Goal: Check status: Check status

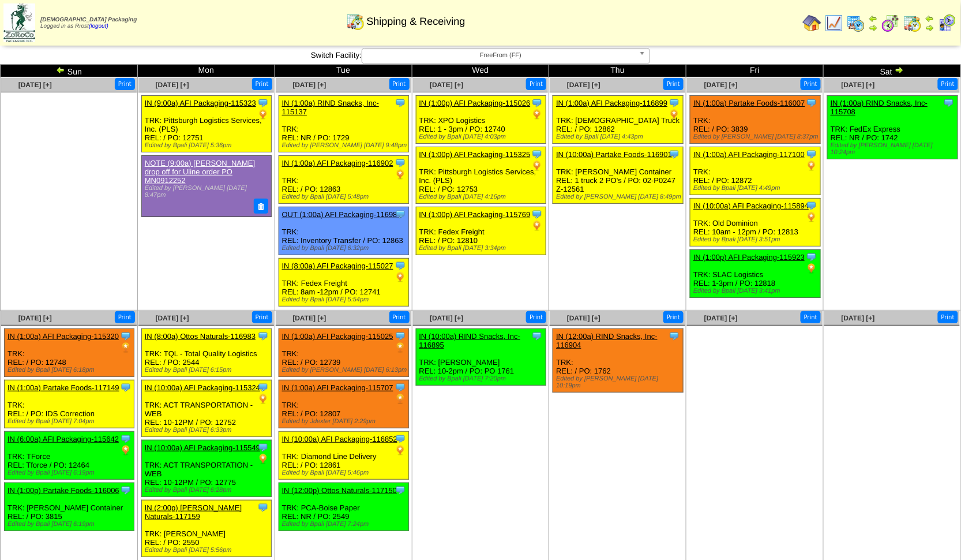
click at [903, 71] on img at bounding box center [899, 69] width 9 height 9
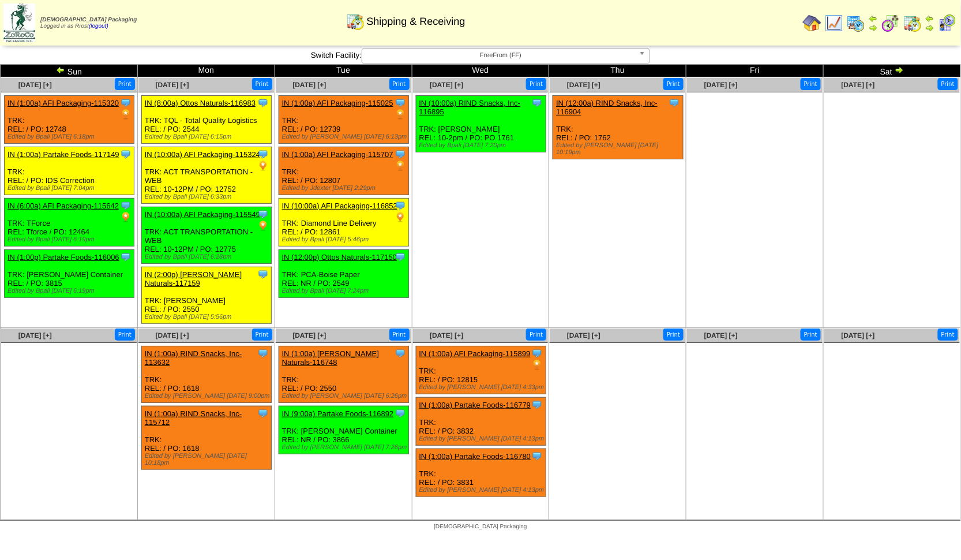
click at [901, 70] on img at bounding box center [899, 69] width 9 height 9
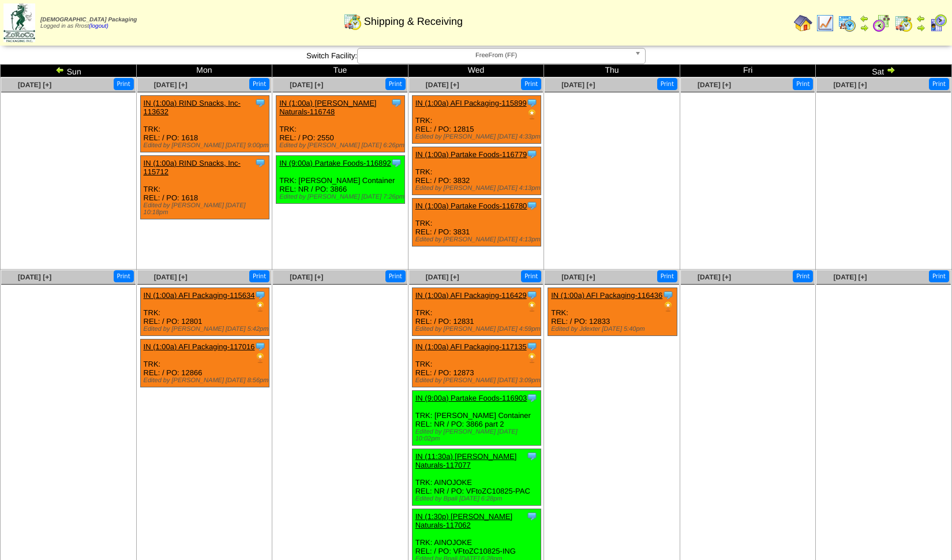
click at [892, 69] on img at bounding box center [890, 69] width 9 height 9
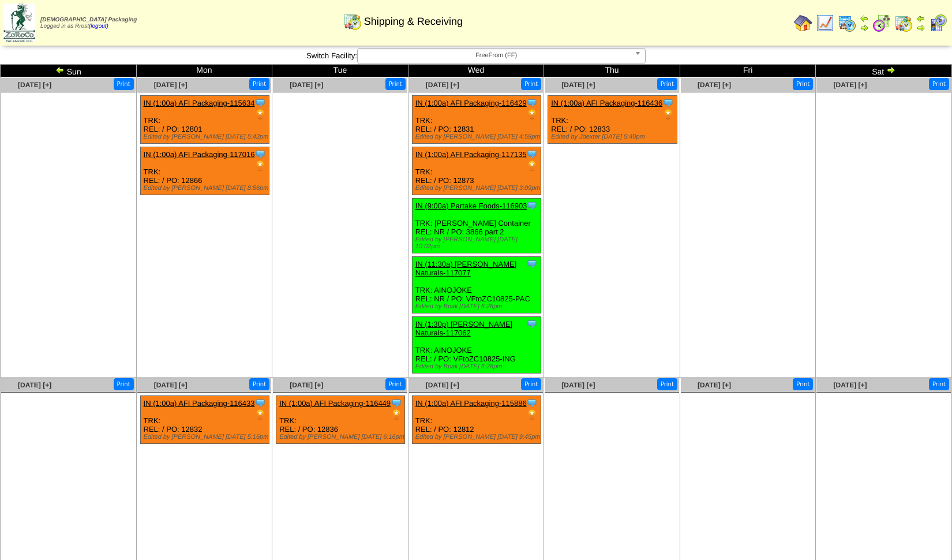
click at [59, 67] on img at bounding box center [59, 69] width 9 height 9
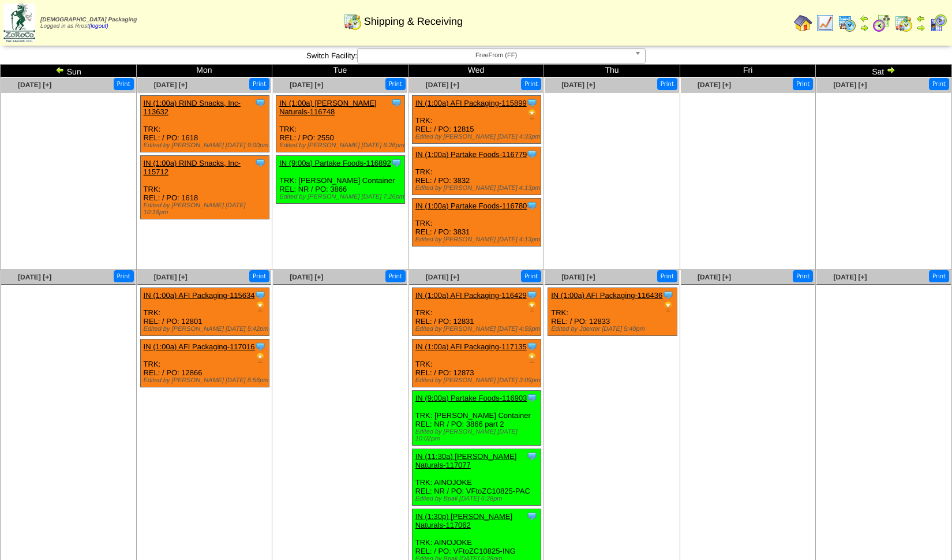
click at [59, 67] on img at bounding box center [59, 69] width 9 height 9
